Goal: Check status: Check status

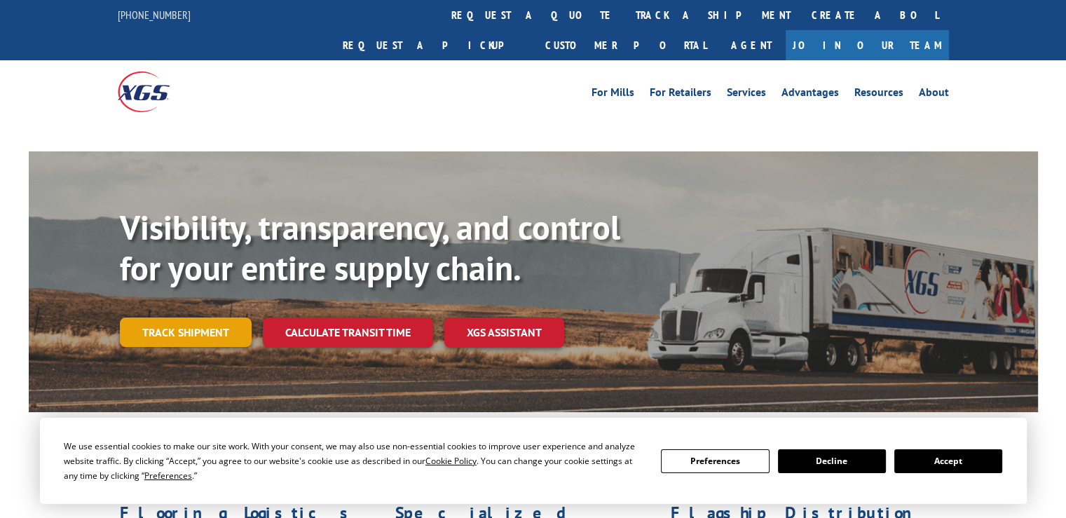
click at [186, 317] on link "Track shipment" at bounding box center [186, 331] width 132 height 29
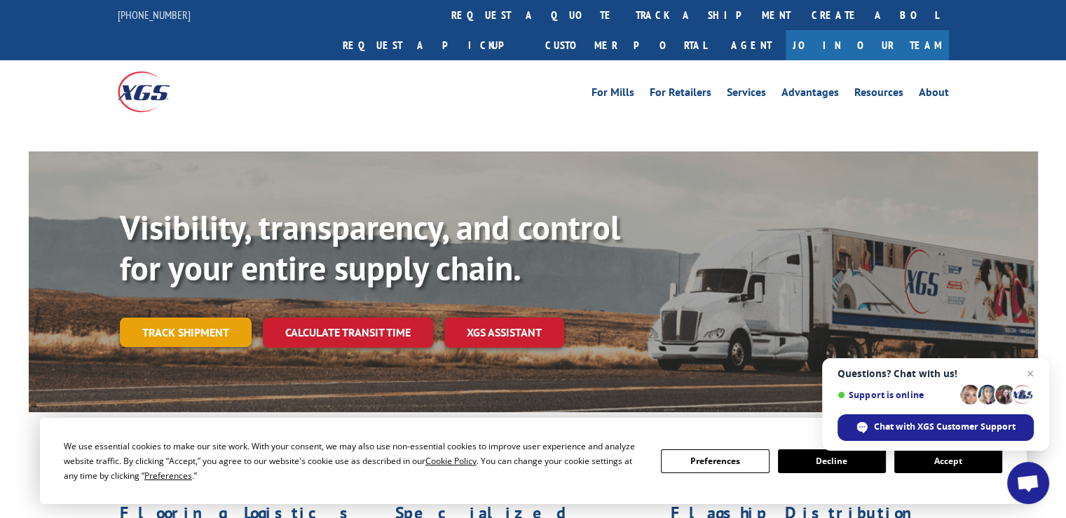
click at [196, 309] on div "Visibility, transparency, and control for your entire supply chain. Track shipm…" at bounding box center [579, 305] width 918 height 196
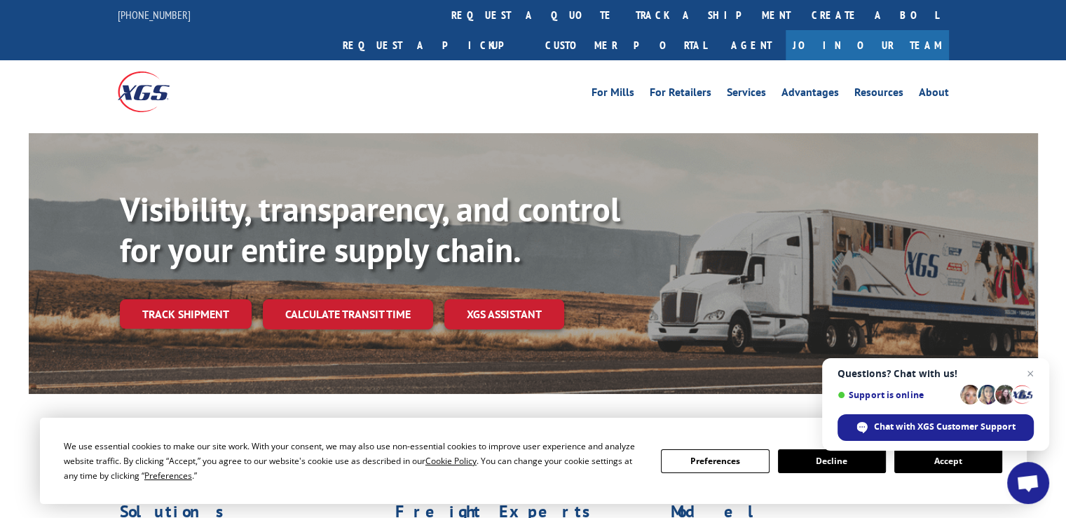
click at [956, 464] on button "Accept" at bounding box center [948, 461] width 108 height 24
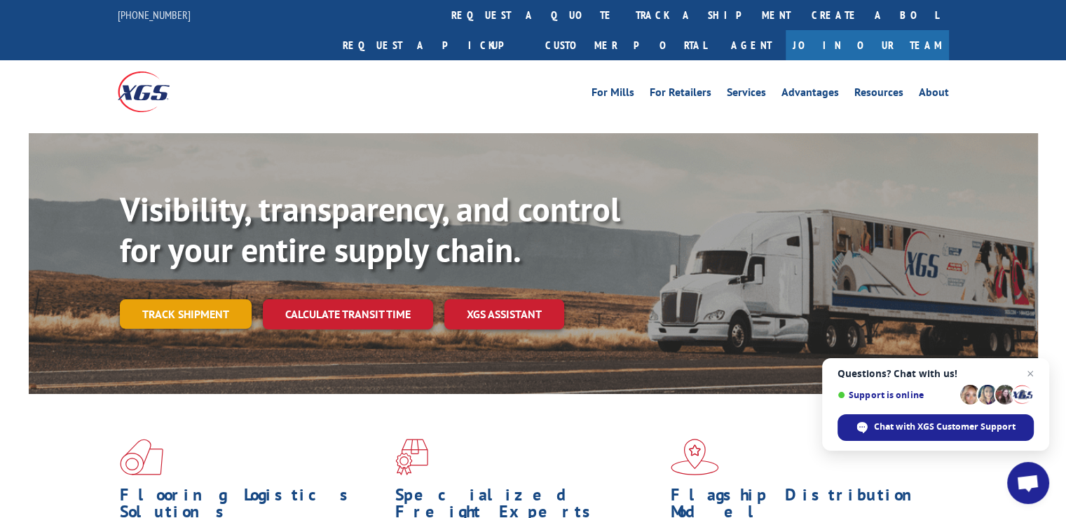
click at [172, 299] on link "Track shipment" at bounding box center [186, 313] width 132 height 29
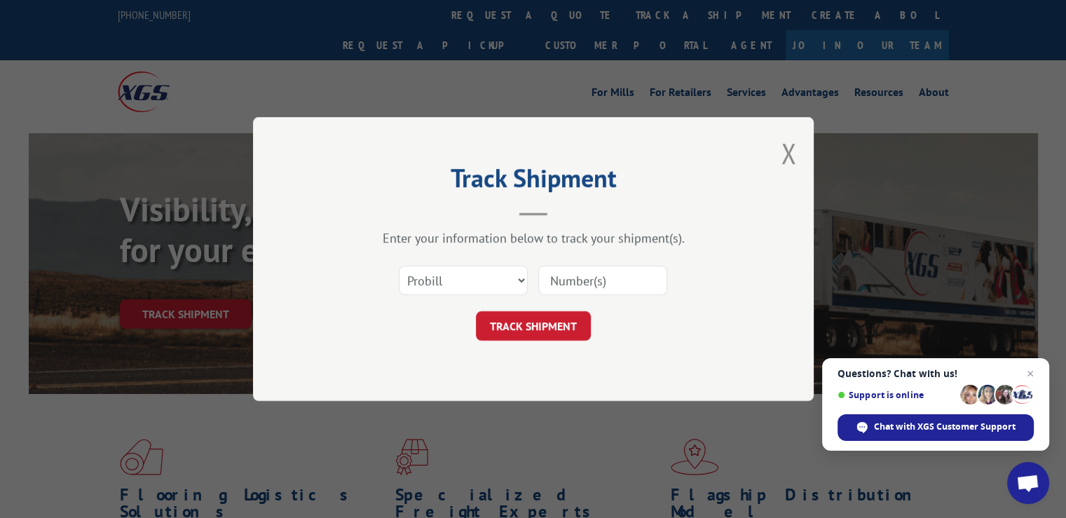
click at [584, 279] on input at bounding box center [602, 280] width 129 height 29
type input "17593492"
click at [524, 329] on button "TRACK SHIPMENT" at bounding box center [533, 325] width 115 height 29
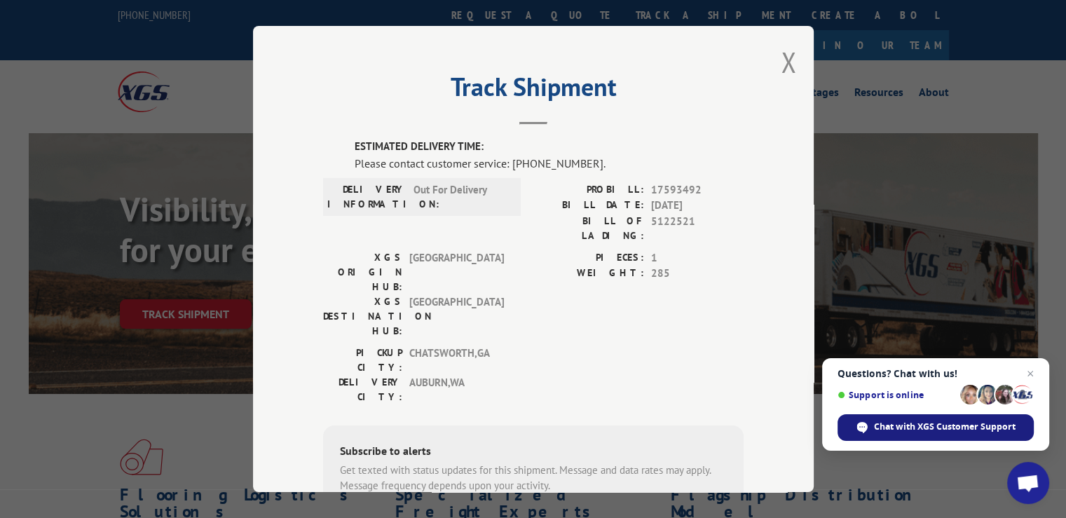
click at [910, 428] on span "Chat with XGS Customer Support" at bounding box center [945, 426] width 142 height 13
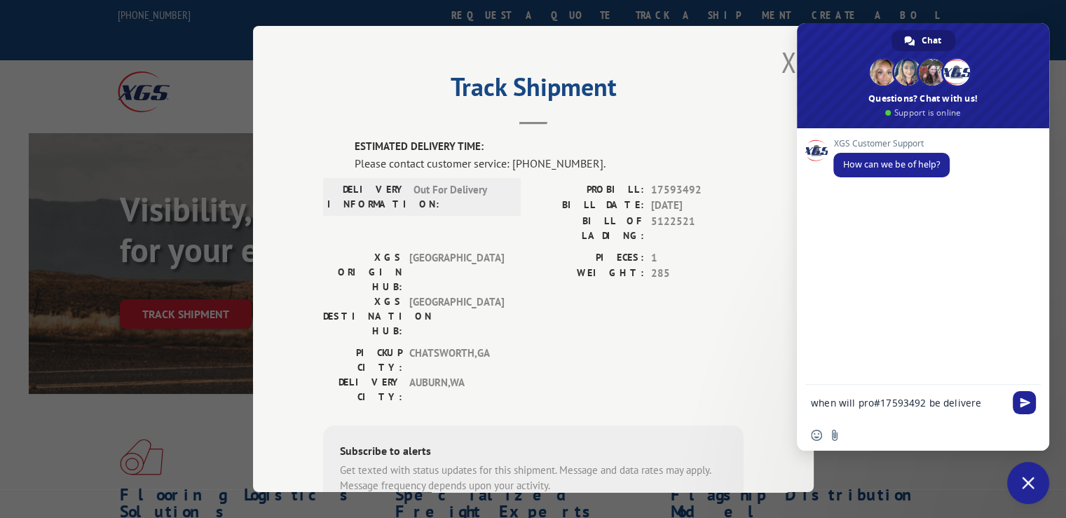
type textarea "when will pro#17593492 be delivered"
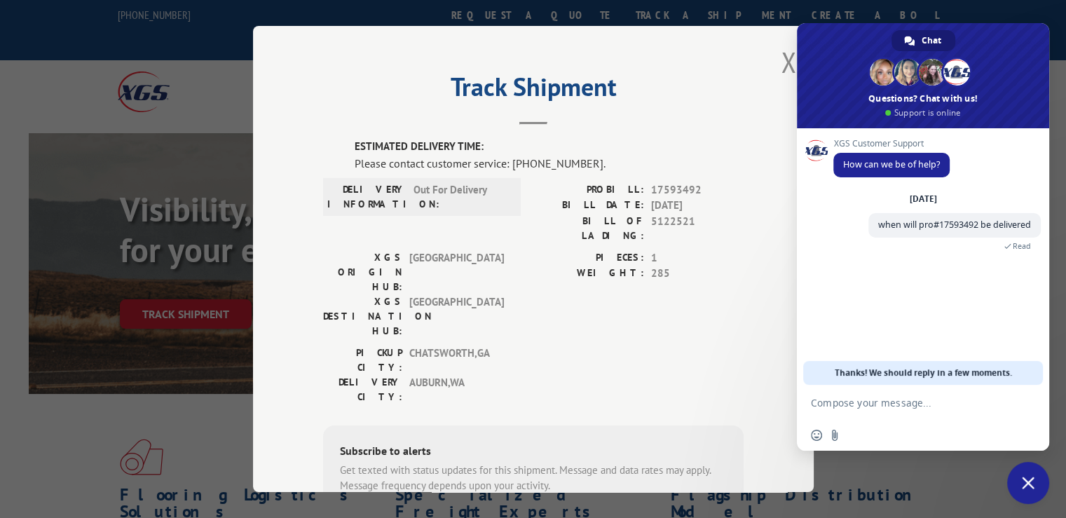
click at [838, 484] on div "Track Shipment ESTIMATED DELIVERY TIME: Please contact customer service: [PHONE…" at bounding box center [533, 259] width 1066 height 518
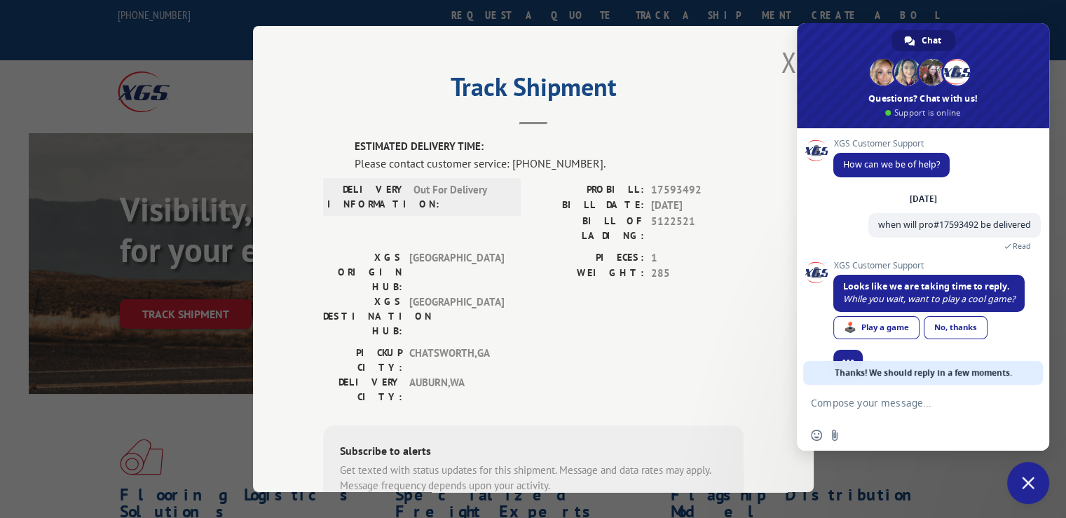
scroll to position [26, 0]
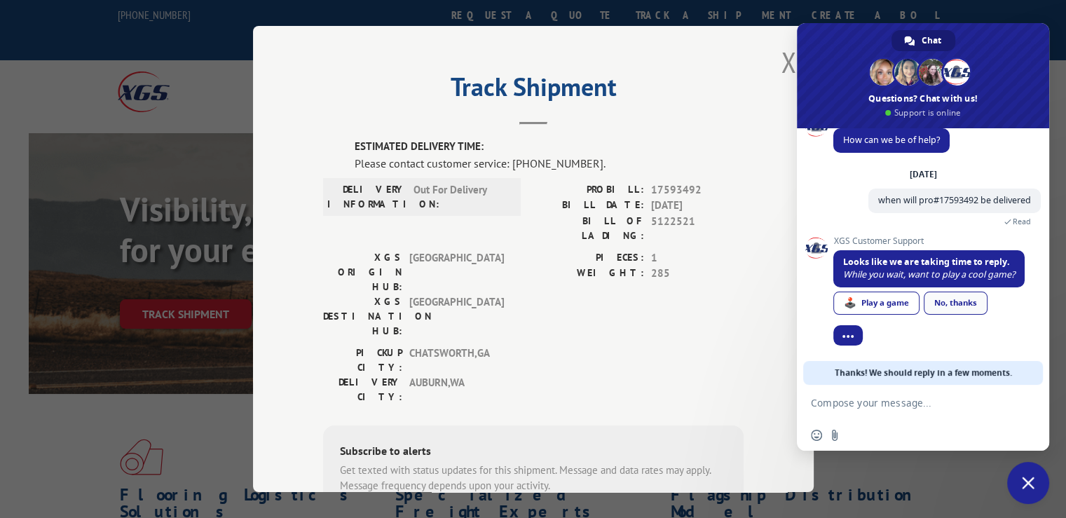
click at [954, 302] on div "No, thanks" at bounding box center [956, 303] width 64 height 23
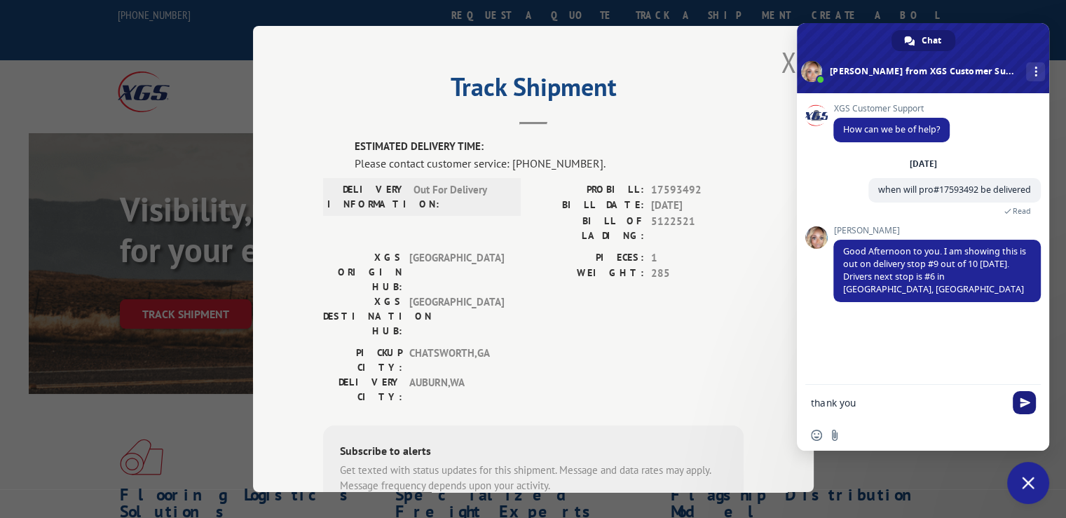
type textarea "thank you"
click at [1024, 408] on span "Send" at bounding box center [1024, 402] width 23 height 23
click at [782, 64] on button "Close modal" at bounding box center [788, 61] width 15 height 37
